Goal: Contribute content: Add original content to the website for others to see

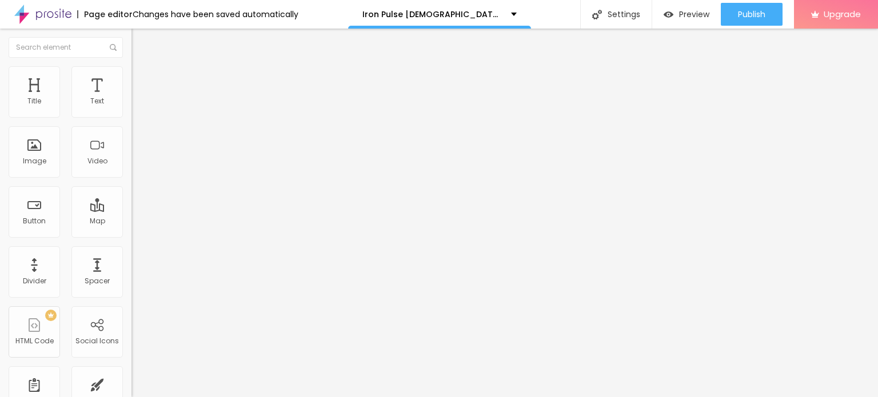
click at [131, 98] on span "Add image" at bounding box center [154, 94] width 47 height 10
click at [131, 71] on ul "Content Style Advanced" at bounding box center [196, 72] width 131 height 34
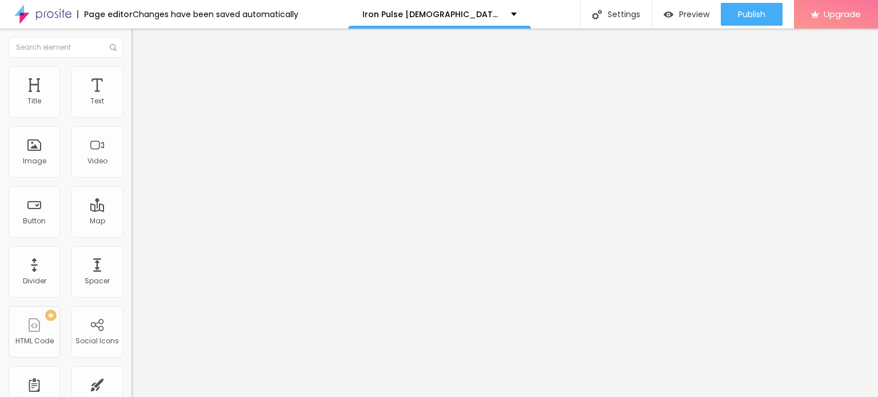
click at [142, 77] on span "Style" at bounding box center [150, 74] width 17 height 10
type input "95"
type input "85"
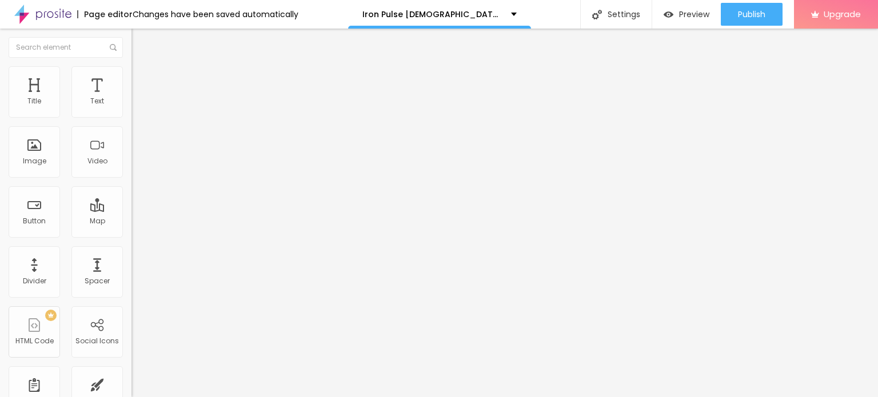
type input "80"
type input "75"
type input "70"
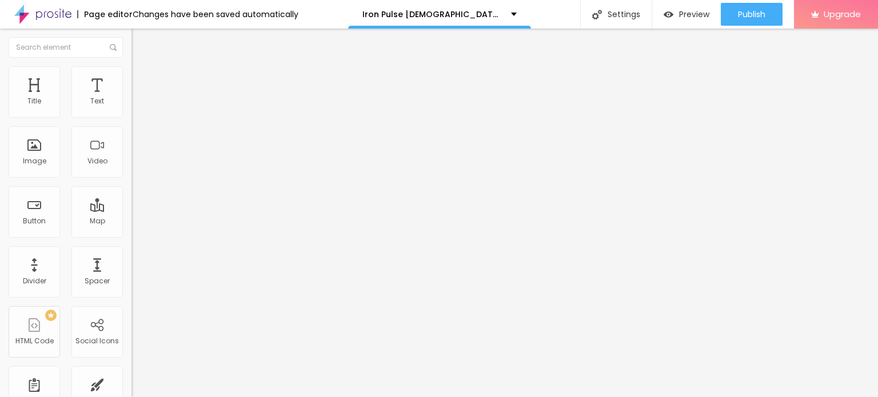
type input "70"
type input "65"
type input "60"
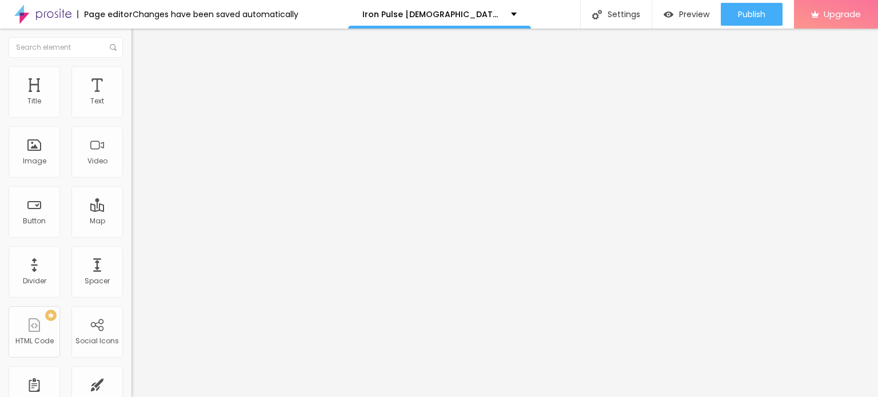
type input "55"
type input "50"
type input "45"
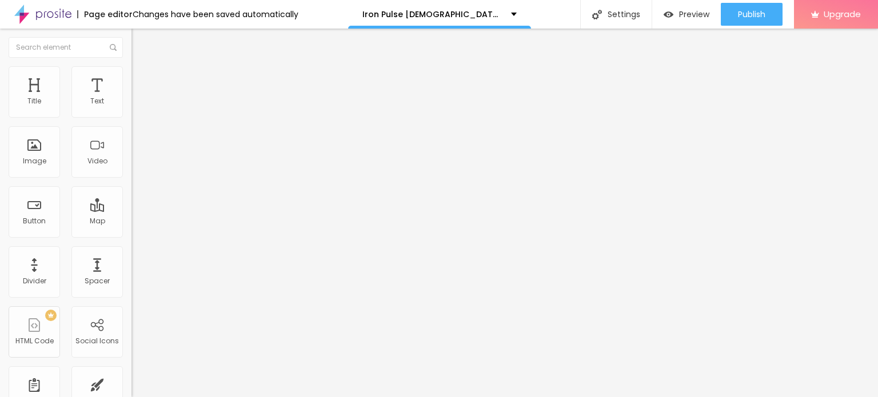
type input "45"
type input "40"
type input "35"
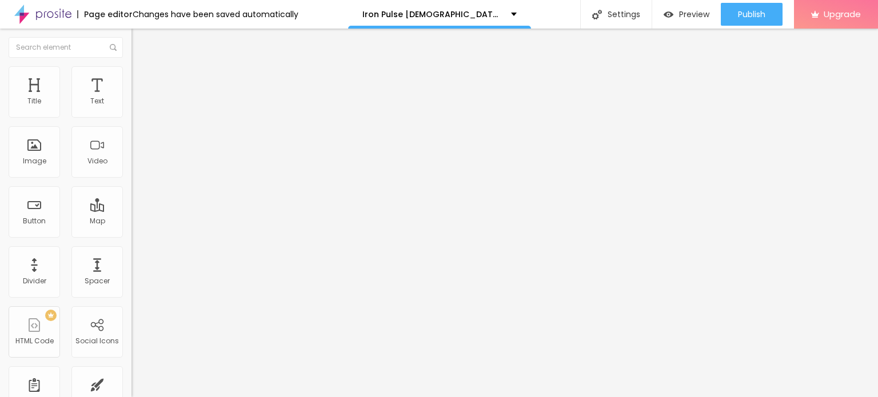
type input "40"
type input "45"
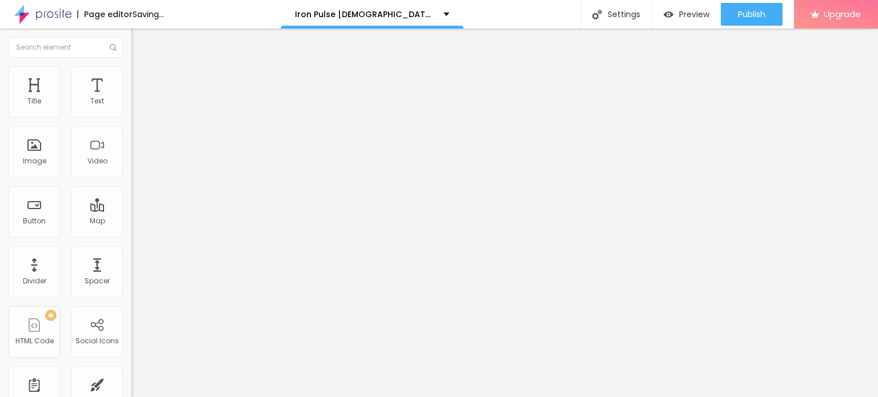
type input "50"
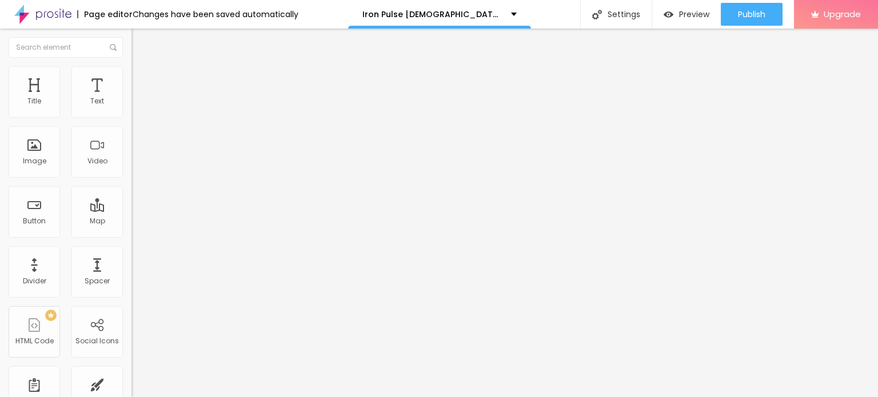
drag, startPoint x: 118, startPoint y: 122, endPoint x: 59, endPoint y: 121, distance: 58.3
type input "50"
click at [131, 117] on input "range" at bounding box center [168, 112] width 74 height 9
click at [136, 166] on icon "button" at bounding box center [139, 162] width 7 height 7
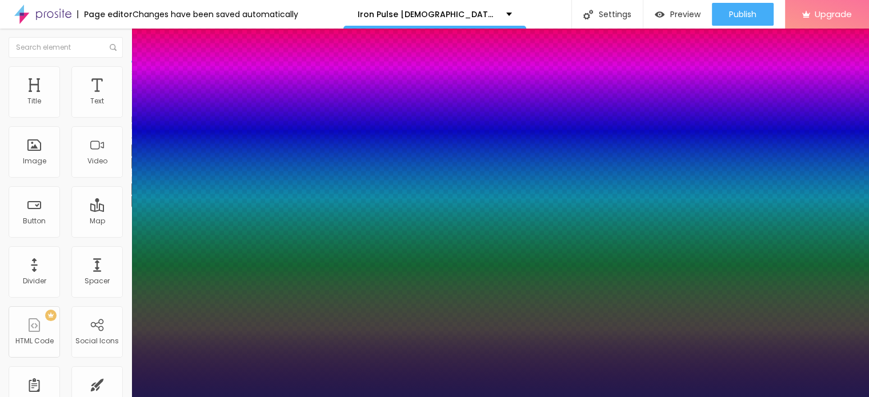
type input "1"
type input "31"
type input "1"
type input "44"
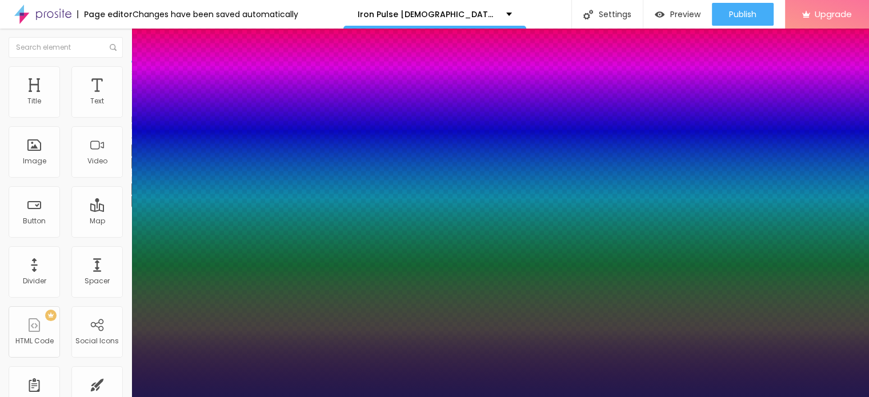
type input "44"
type input "1"
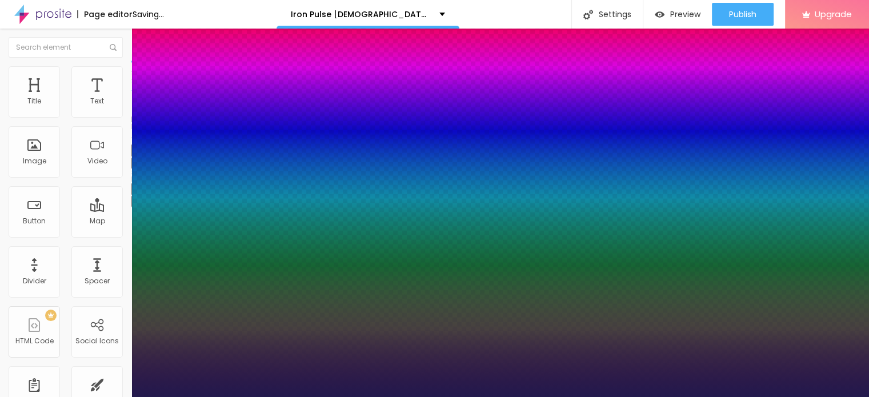
type input "45"
type input "1"
type input "46"
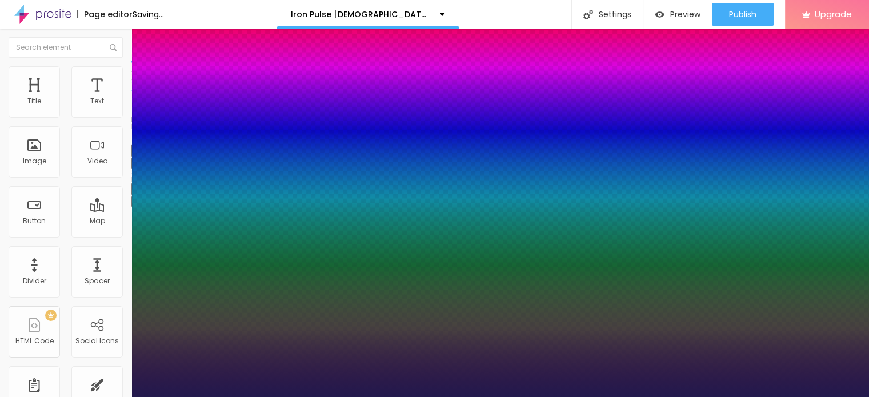
type input "1"
type input "49"
type input "1"
type input "52"
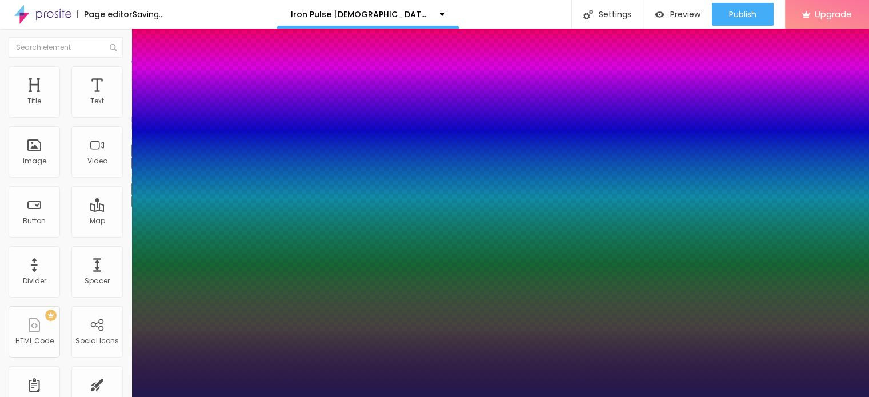
type input "52"
type input "1"
type input "54"
type input "1"
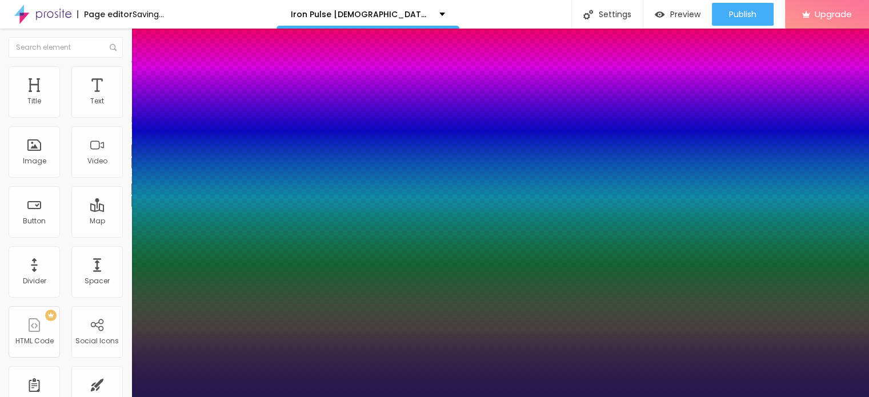
type input "55"
type input "1"
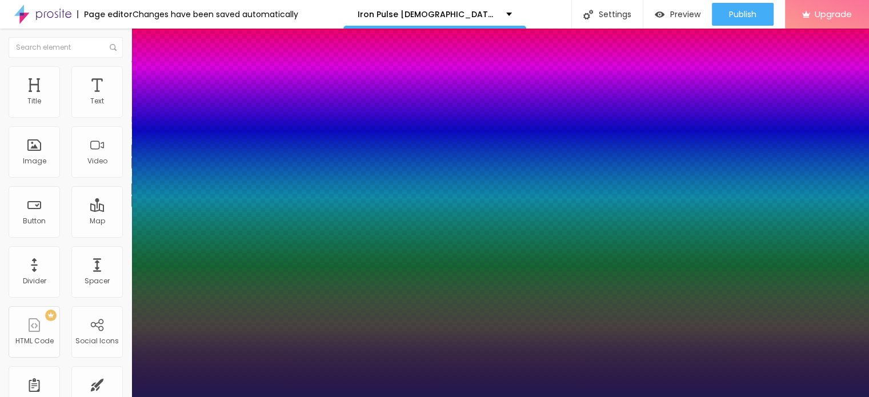
type input "58"
type input "1"
type input "59"
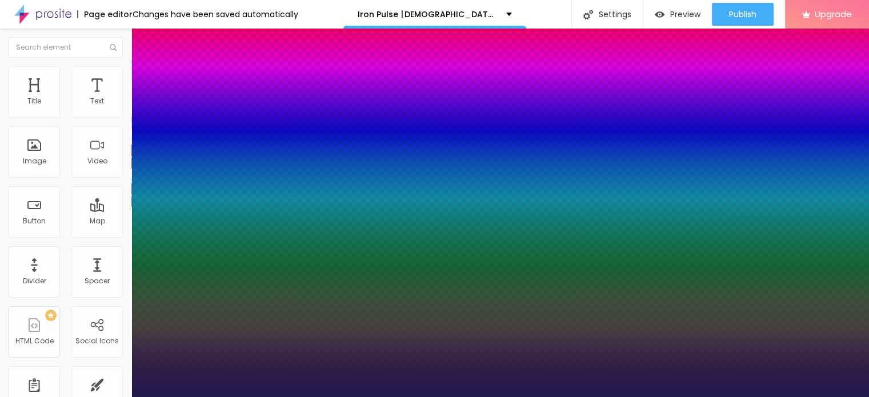
type input "1"
type input "60"
type input "1"
type input "61"
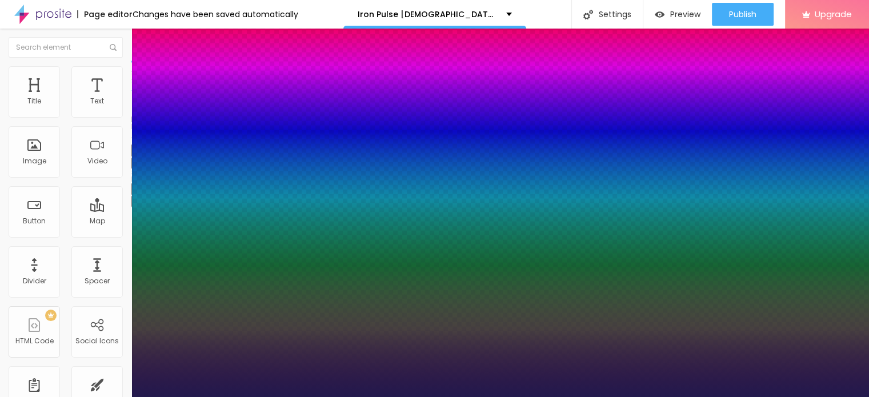
type input "61"
type input "1"
type input "62"
type input "1"
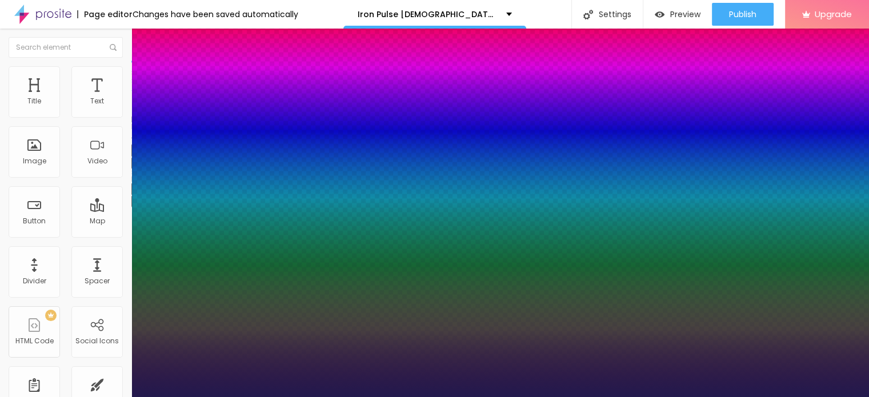
type input "63"
type input "1"
drag, startPoint x: 153, startPoint y: 322, endPoint x: 197, endPoint y: 319, distance: 43.5
type input "63"
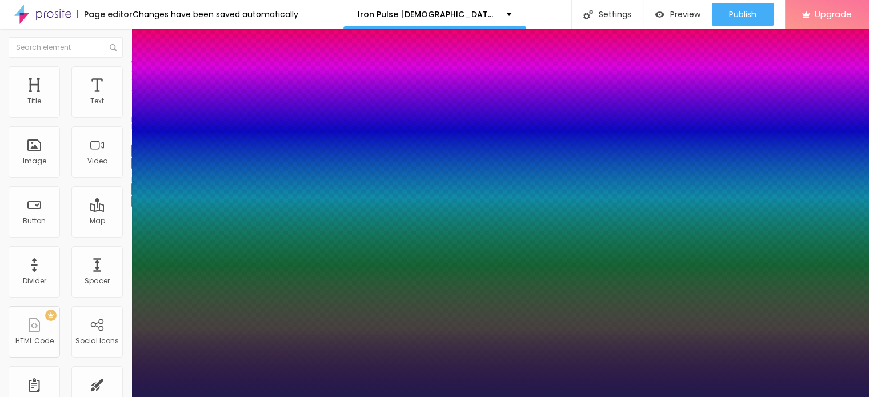
click at [362, 397] on div at bounding box center [434, 397] width 869 height 0
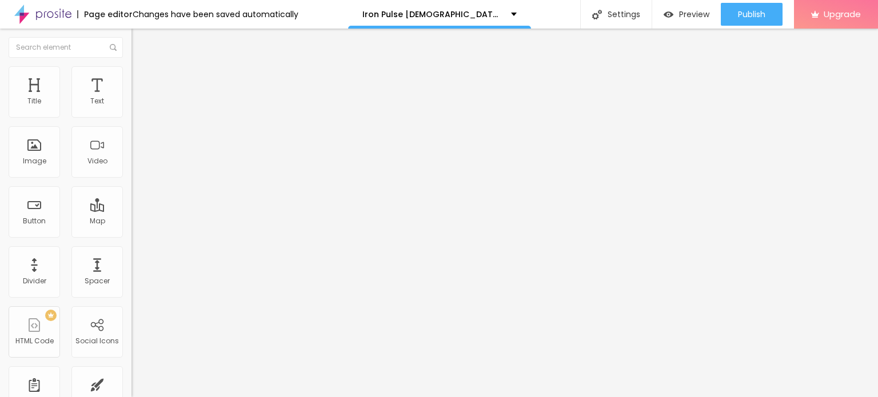
click at [136, 204] on icon "button" at bounding box center [139, 200] width 7 height 7
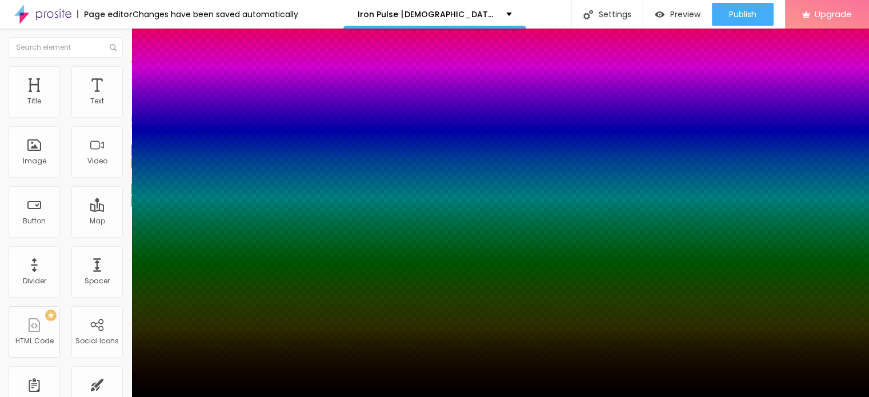
click at [181, 366] on div at bounding box center [434, 198] width 869 height 397
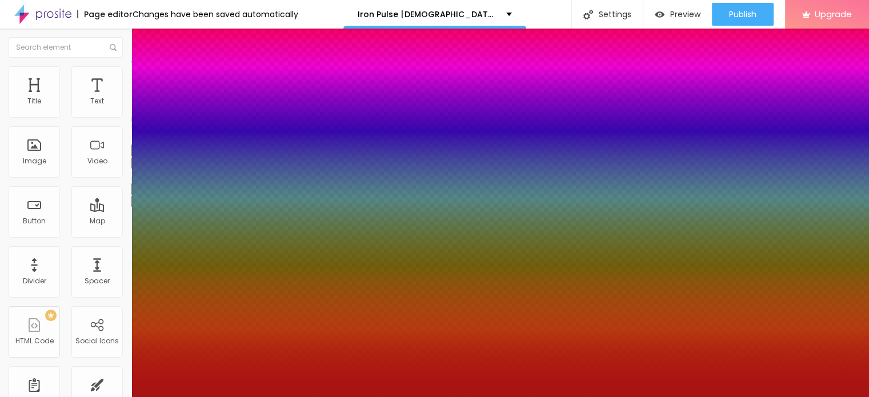
click at [195, 365] on div at bounding box center [434, 198] width 869 height 397
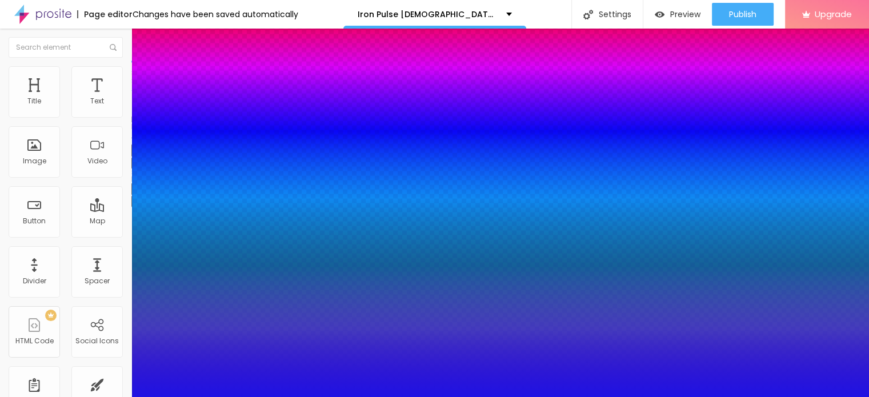
type input "#1A0DF9"
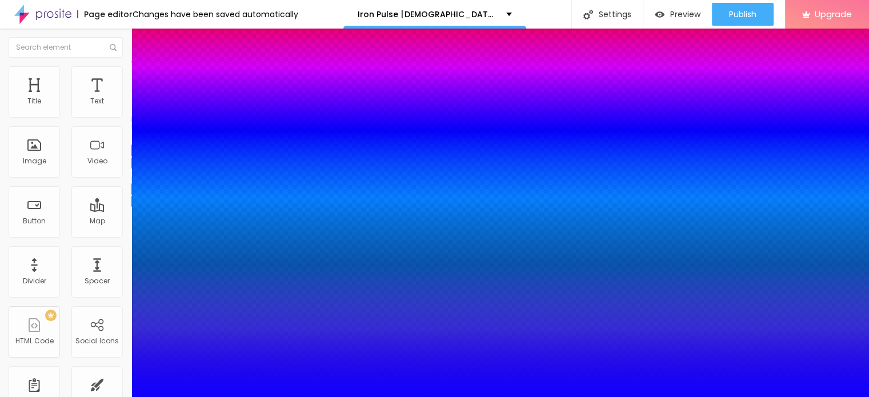
drag, startPoint x: 182, startPoint y: 347, endPoint x: 189, endPoint y: 331, distance: 16.9
click at [203, 397] on div at bounding box center [434, 404] width 869 height 0
click at [507, 397] on div at bounding box center [434, 397] width 869 height 0
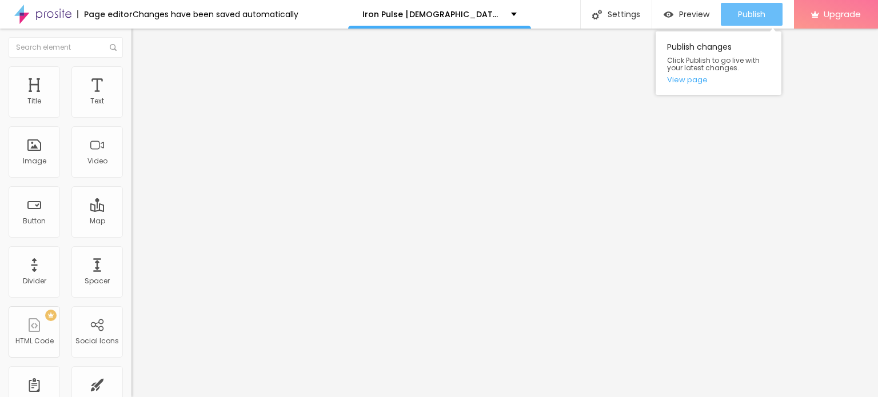
click at [744, 11] on span "Publish" at bounding box center [751, 14] width 27 height 9
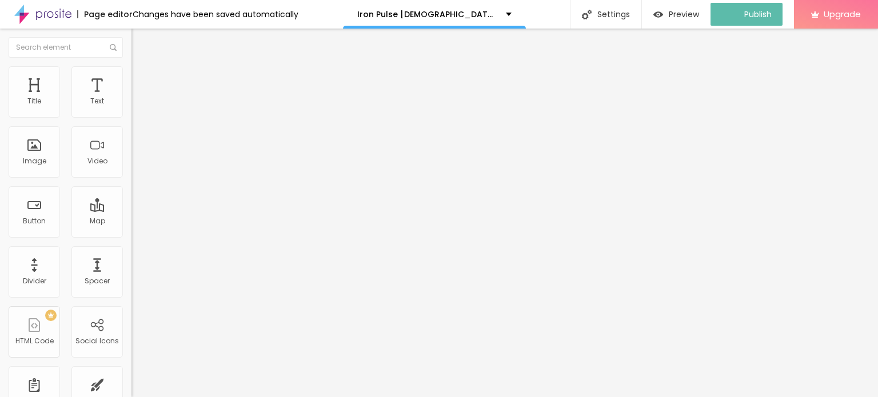
click at [25, 12] on img at bounding box center [42, 14] width 57 height 29
click at [131, 98] on span "Add image" at bounding box center [154, 94] width 47 height 10
click at [142, 79] on span "Style" at bounding box center [150, 74] width 17 height 10
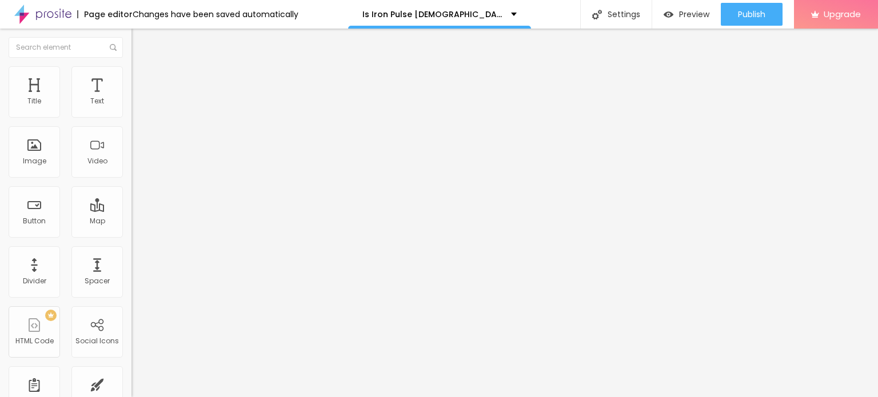
type input "85"
type input "80"
type input "75"
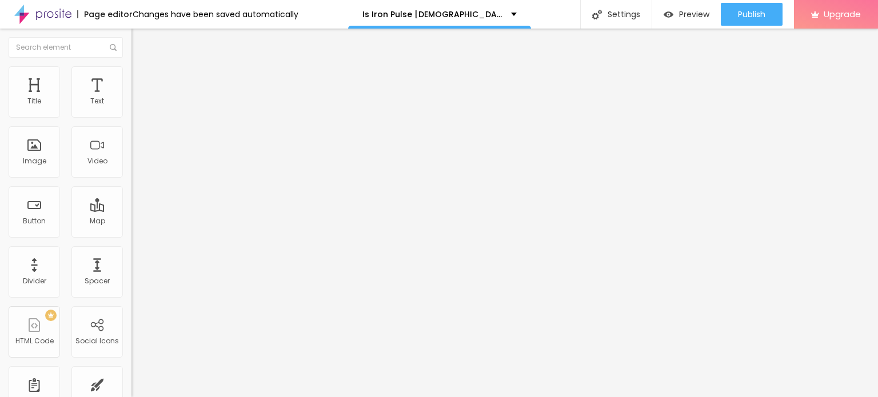
type input "75"
type input "70"
type input "60"
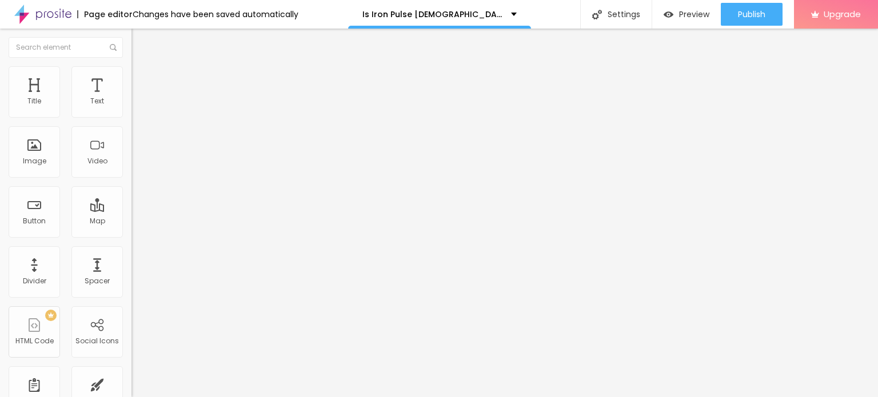
type input "55"
drag, startPoint x: 119, startPoint y: 125, endPoint x: 82, endPoint y: 140, distance: 40.0
type input "55"
click at [131, 117] on input "range" at bounding box center [168, 112] width 74 height 9
click at [131, 107] on input "Click me" at bounding box center [199, 101] width 137 height 11
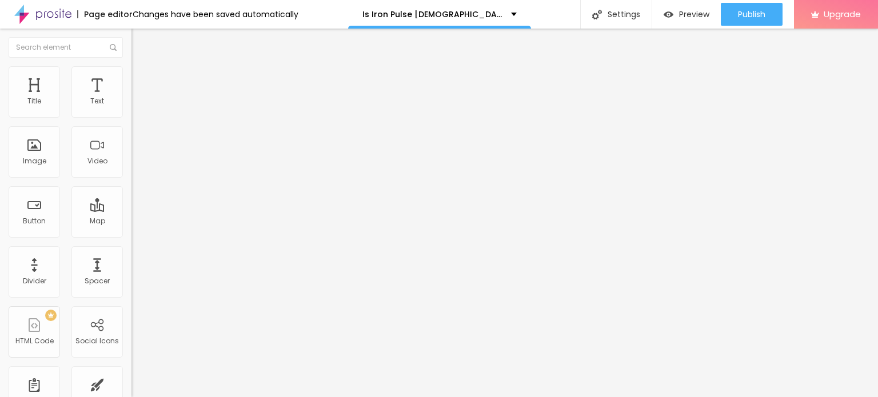
paste input "🤩𝐒𝐩𝐞𝐜𝐢𝐚𝐥 𝐏𝐫𝐢𝐜𝐞 𝗢𝐟𝐟𝐞𝐫 𝐂𝐡𝐞𝐜𝐤 𝐍𝐨𝐰 👉👉"
type input "🤩𝐒𝐩𝐞𝐜𝐢𝐚𝐥 𝐏𝐫𝐢𝐜𝐞 𝗢𝐟𝐟𝐞𝐫 𝐂𝐡𝐞𝐜𝐤 𝐍𝐨𝐰 👉👉"
click at [131, 235] on input "https://" at bounding box center [199, 229] width 137 height 11
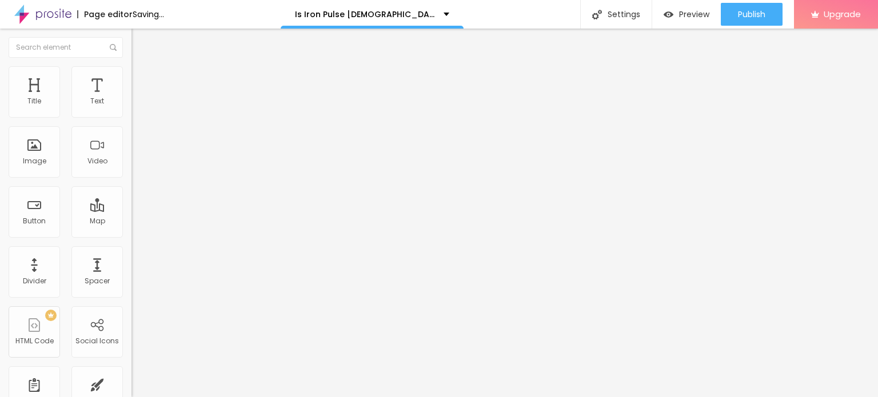
click at [131, 235] on input "https://" at bounding box center [199, 229] width 137 height 11
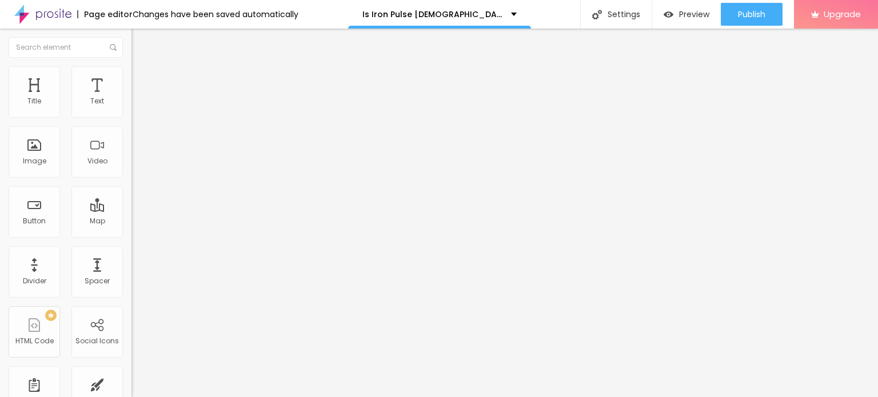
paste input "supplemntsall.com/IronPulseMaleEnhancement"
type input "https://supplemntsall.com/IronPulseMaleEnhancement"
click at [136, 166] on icon "button" at bounding box center [139, 162] width 7 height 7
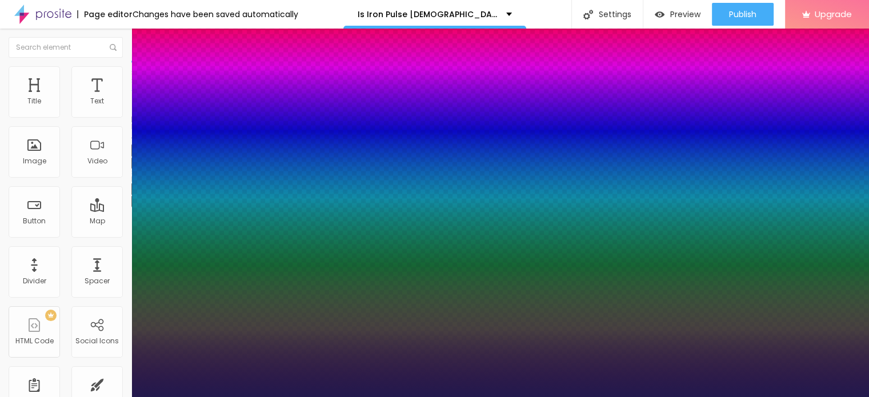
type input "1"
drag, startPoint x: 154, startPoint y: 315, endPoint x: 197, endPoint y: 315, distance: 42.3
type input "30"
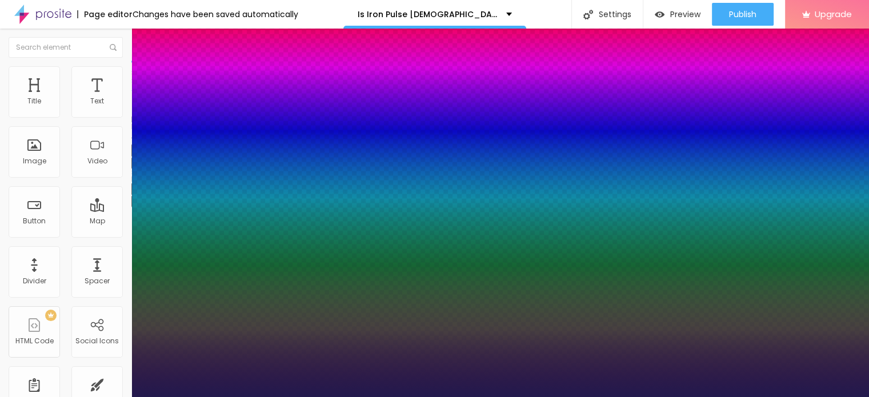
type input "1"
type input "51"
type input "1"
type input "52"
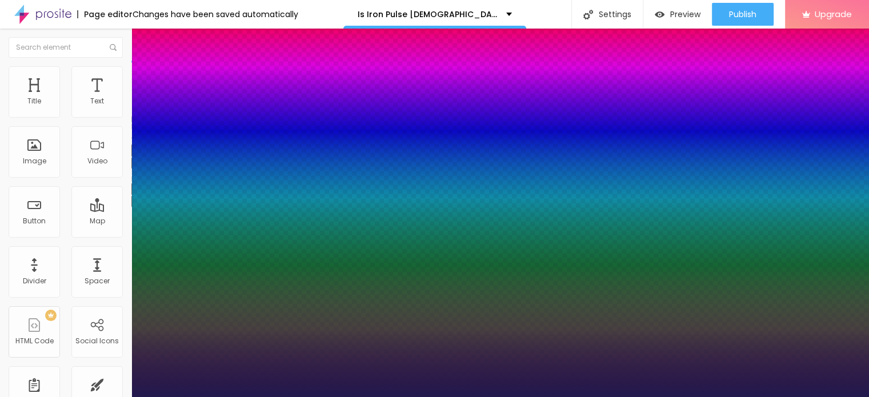
type input "52"
type input "1"
type input "53"
type input "1"
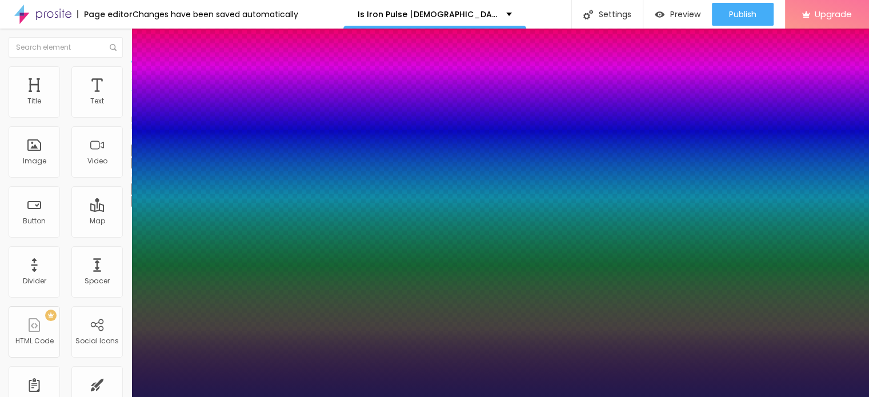
type input "57"
type input "1"
type input "59"
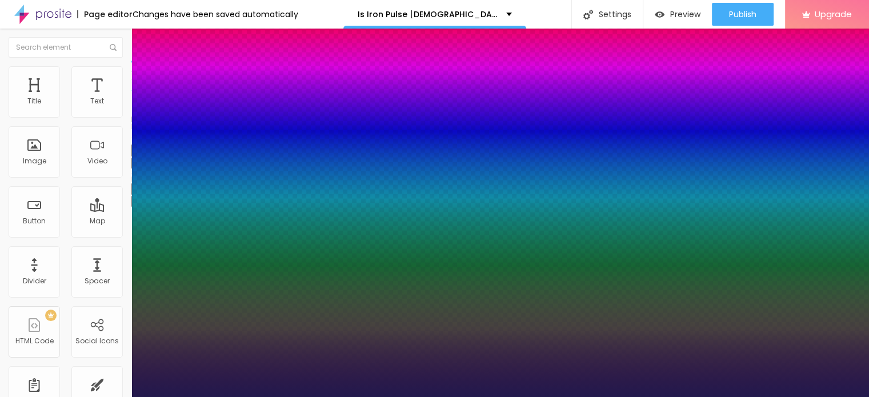
type input "1"
type input "69"
type input "1"
type input "71"
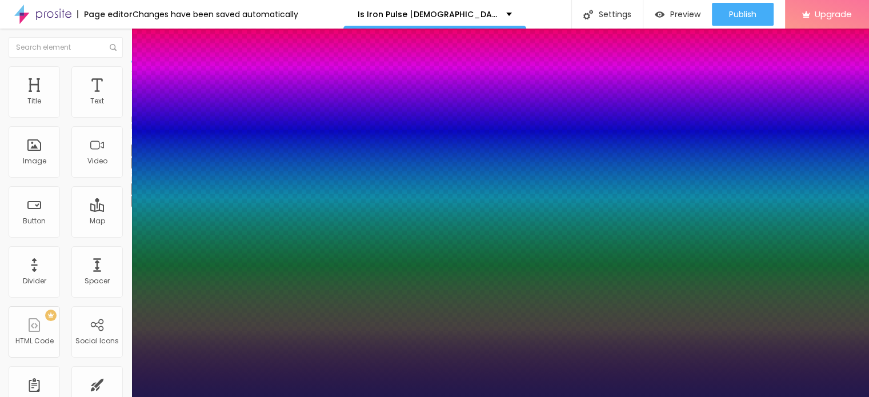
type input "71"
type input "1"
type input "72"
type input "1"
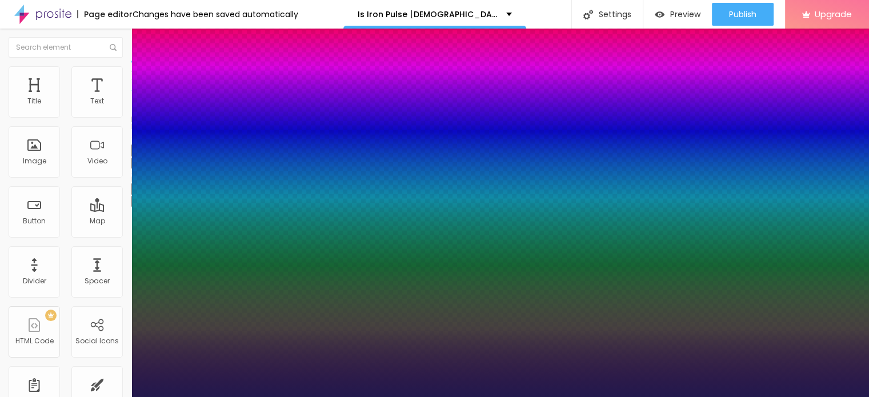
type input "73"
type input "1"
type input "74"
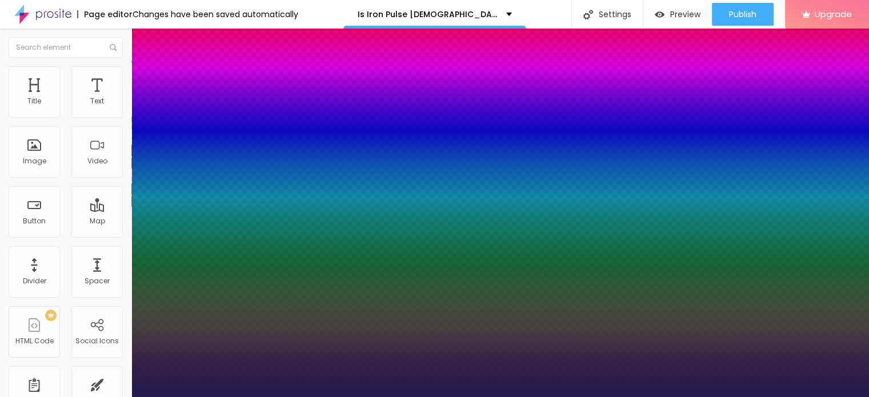
type input "1"
type input "75"
type input "1"
drag, startPoint x: 156, startPoint y: 322, endPoint x: 206, endPoint y: 322, distance: 50.3
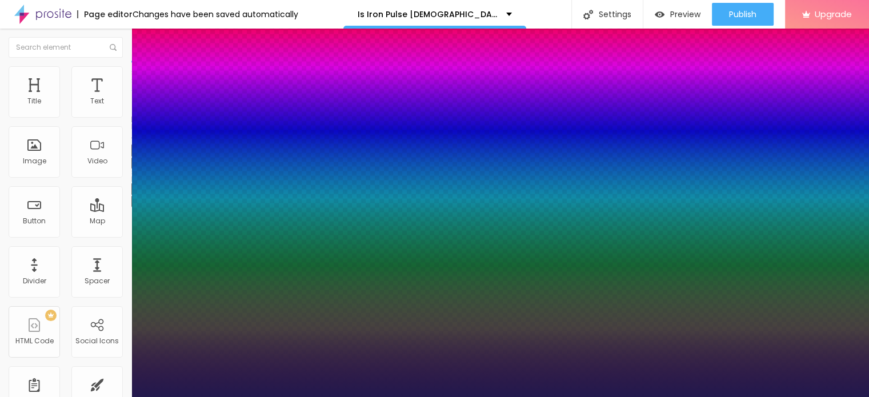
type input "75"
click at [397, 397] on div at bounding box center [434, 397] width 869 height 0
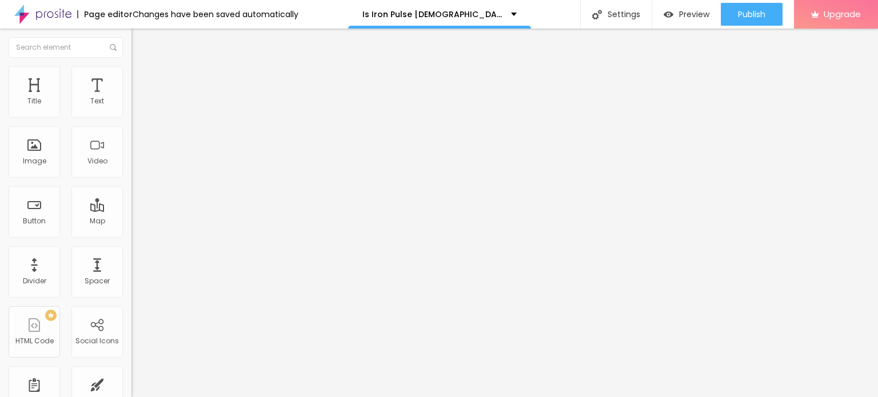
click at [136, 204] on icon "button" at bounding box center [139, 200] width 7 height 7
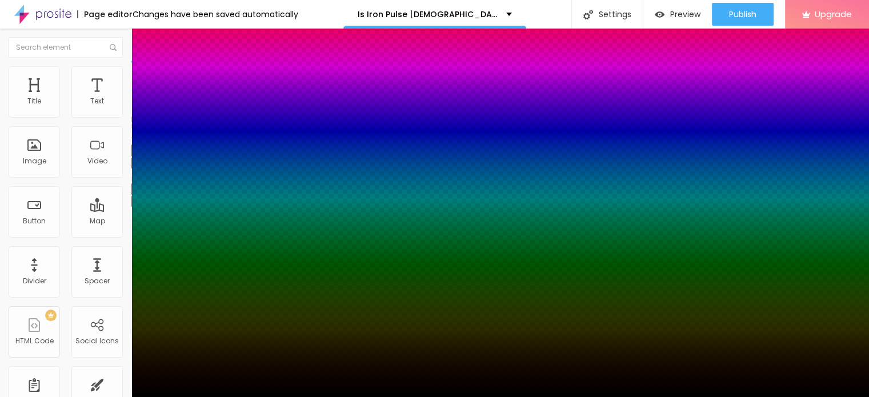
drag, startPoint x: 197, startPoint y: 361, endPoint x: 190, endPoint y: 358, distance: 6.7
click at [197, 361] on div at bounding box center [434, 198] width 869 height 397
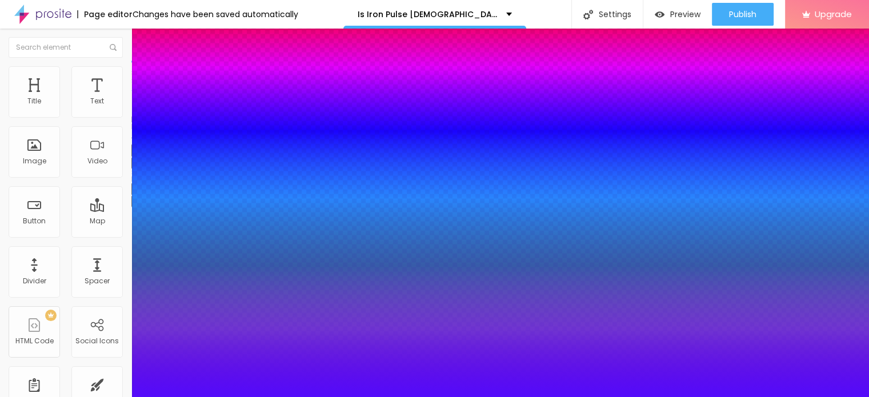
type input "#530BFB"
drag, startPoint x: 181, startPoint y: 341, endPoint x: 186, endPoint y: 338, distance: 6.2
click at [186, 338] on div at bounding box center [434, 198] width 869 height 397
click at [208, 397] on div at bounding box center [434, 404] width 869 height 0
click at [534, 397] on div at bounding box center [434, 397] width 869 height 0
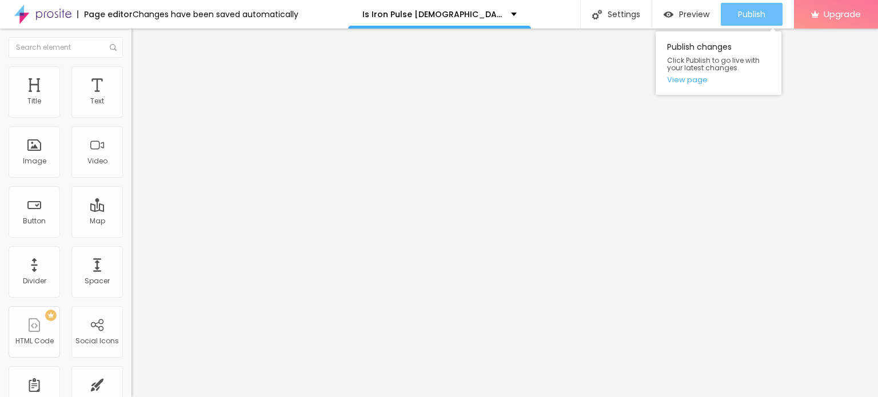
click at [745, 11] on span "Publish" at bounding box center [751, 14] width 27 height 9
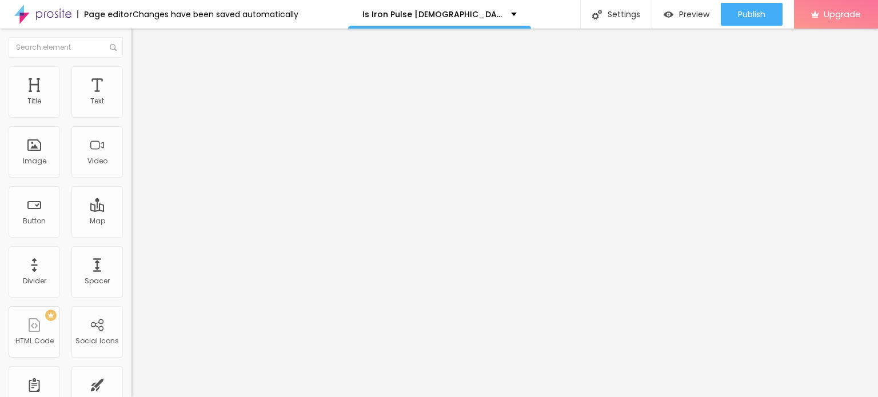
click at [27, 18] on img at bounding box center [42, 14] width 57 height 29
